Goal: Check status: Check status

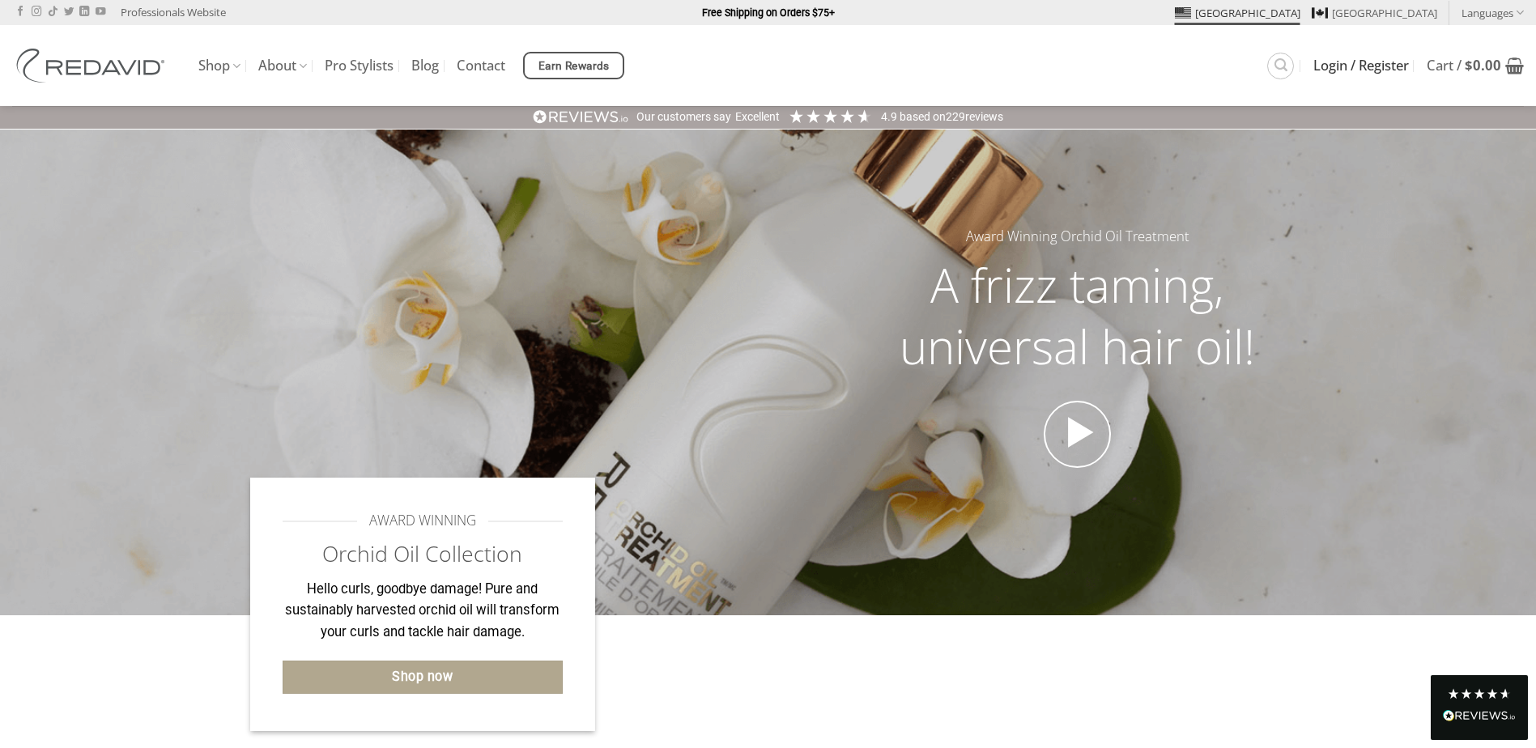
click at [1377, 64] on span "Login / Register" at bounding box center [1362, 65] width 96 height 13
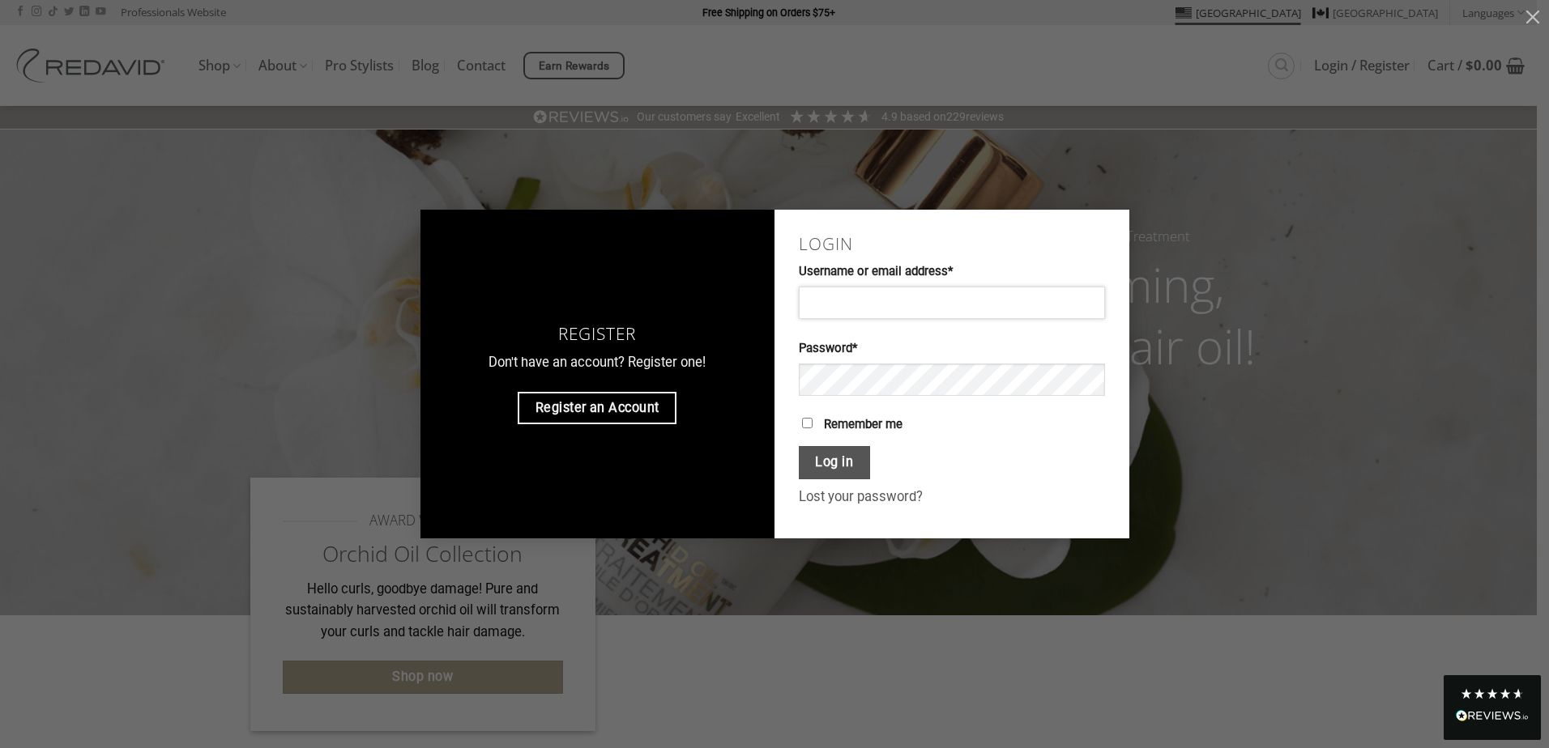
click at [952, 299] on input "Username or email address * Required" at bounding box center [952, 303] width 306 height 32
type input "**********"
click at [911, 400] on span at bounding box center [952, 387] width 306 height 46
click at [842, 463] on button "Log in" at bounding box center [834, 462] width 71 height 33
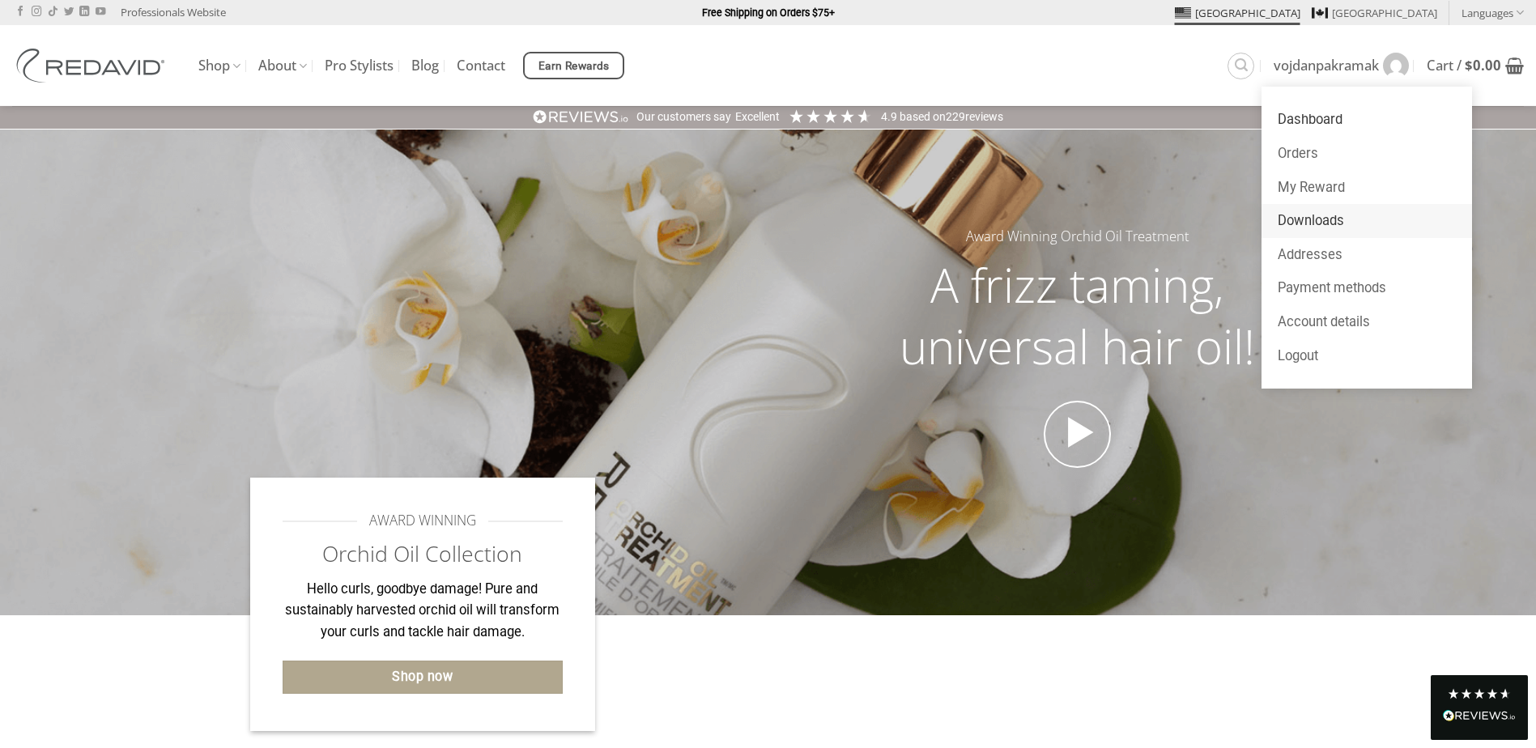
click at [1357, 220] on link "Downloads" at bounding box center [1367, 221] width 211 height 34
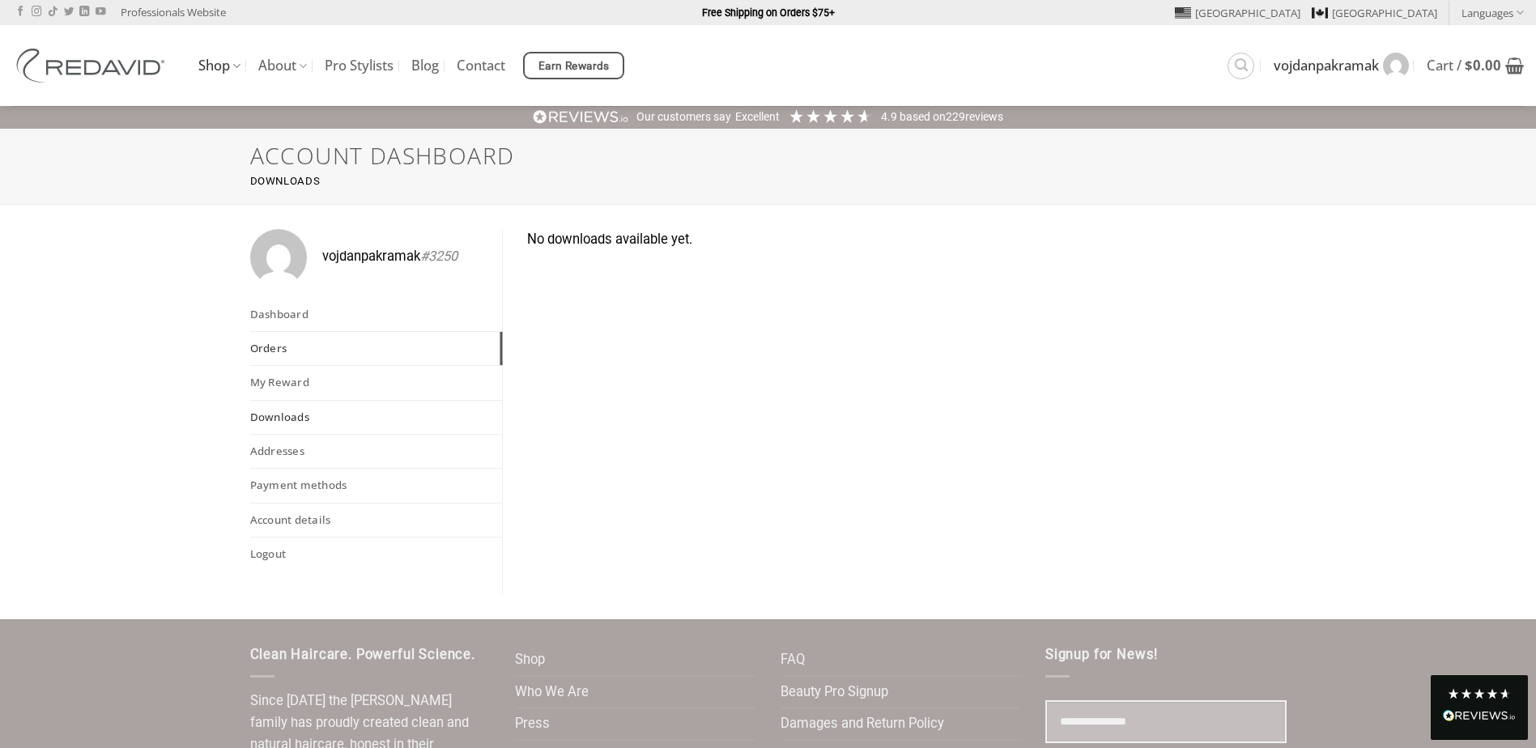
click at [322, 356] on link "Orders" at bounding box center [376, 348] width 253 height 33
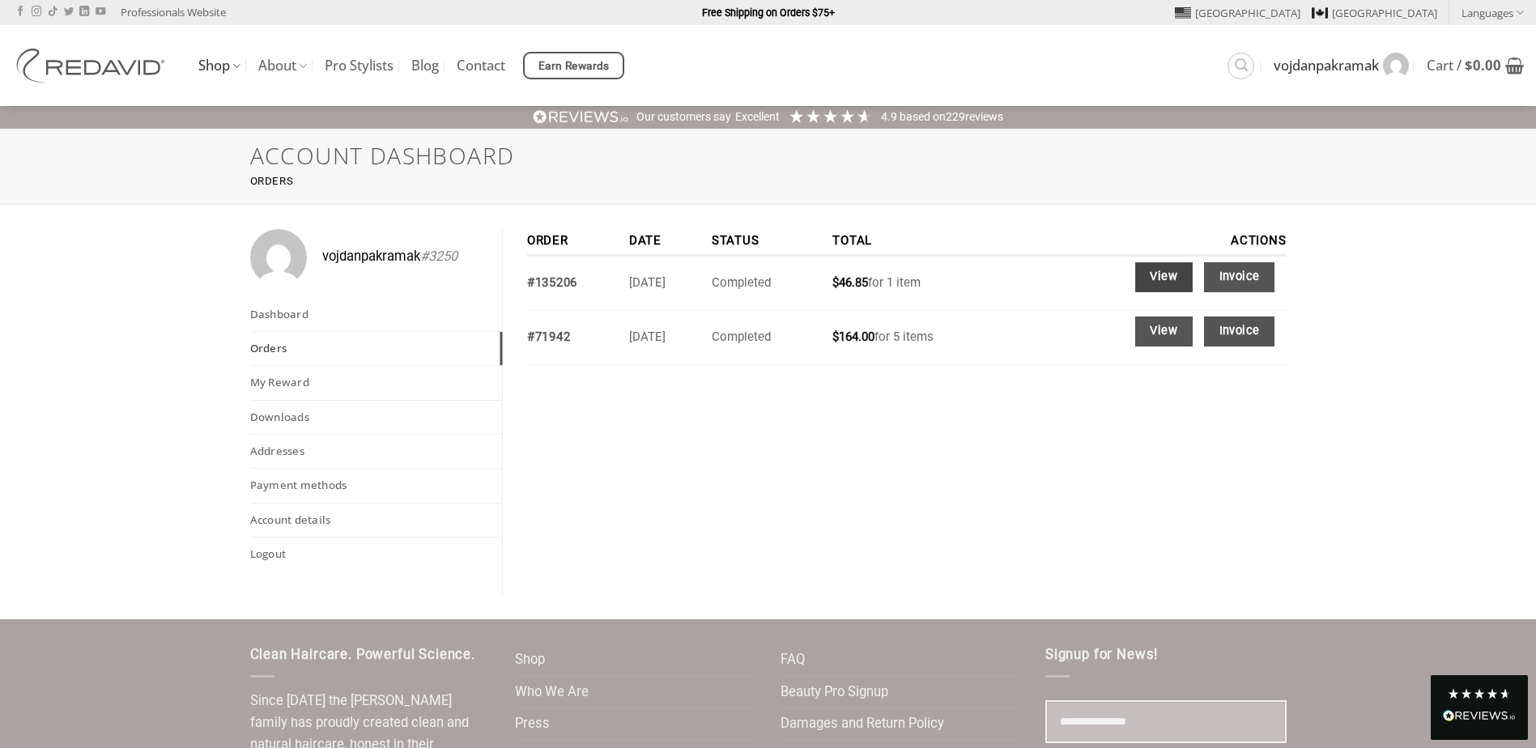
click at [1151, 279] on link "View" at bounding box center [1165, 277] width 58 height 30
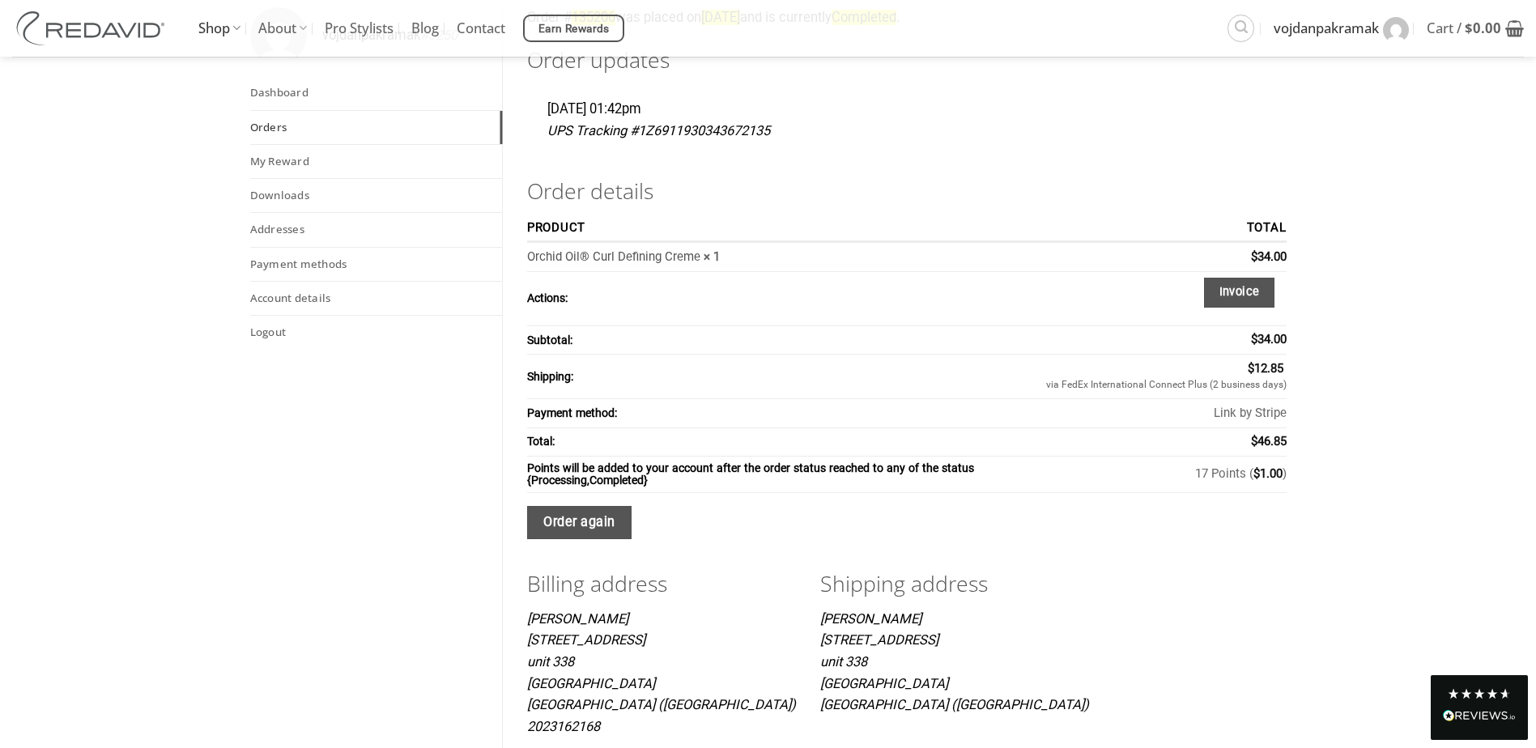
scroll to position [162, 0]
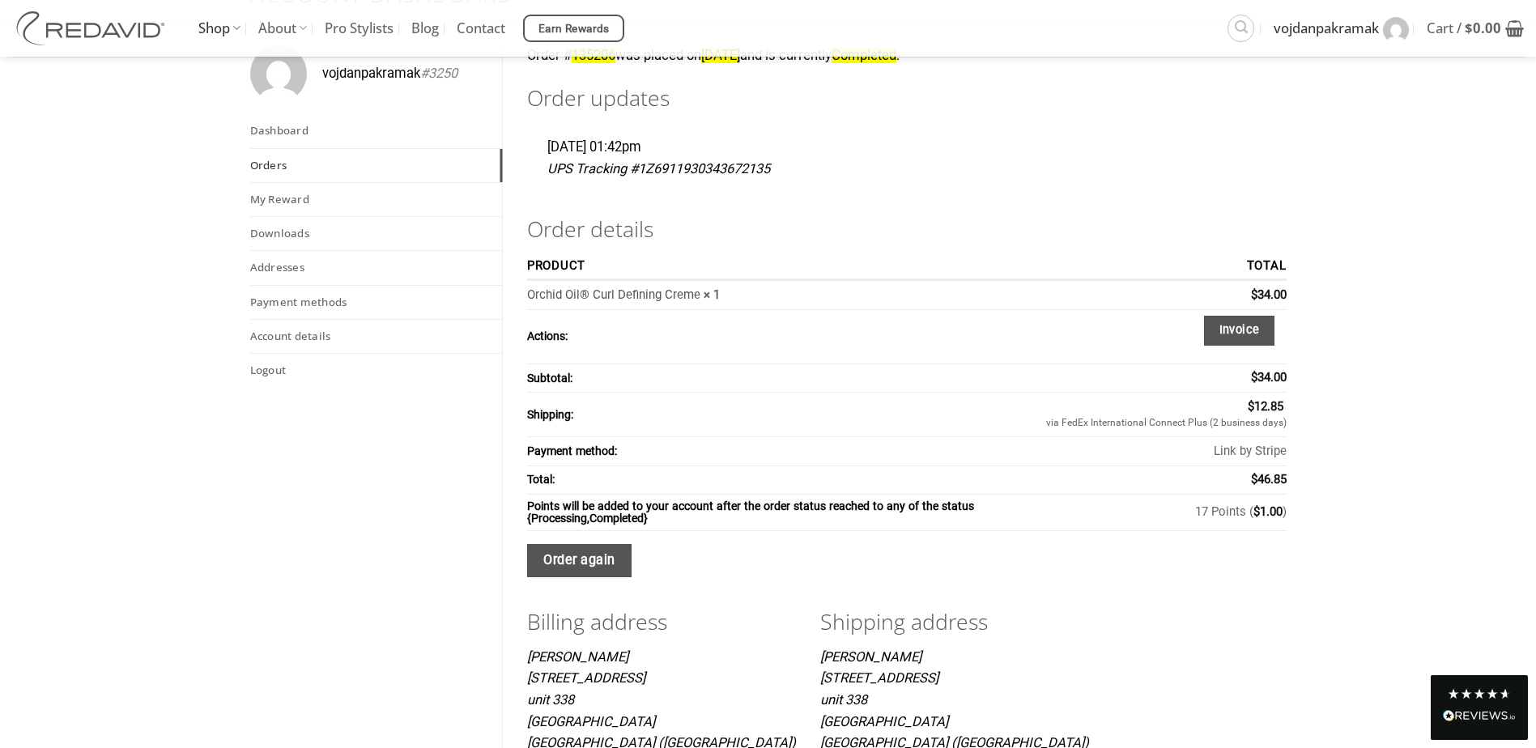
click at [694, 170] on p "UPS Tracking #1Z6911930343672135" at bounding box center [907, 170] width 719 height 22
drag, startPoint x: 773, startPoint y: 170, endPoint x: 639, endPoint y: 163, distance: 133.8
click at [639, 163] on p "UPS Tracking #1Z6911930343672135" at bounding box center [907, 170] width 719 height 22
copy p "1Z6911930343672135"
